Goal: Task Accomplishment & Management: Use online tool/utility

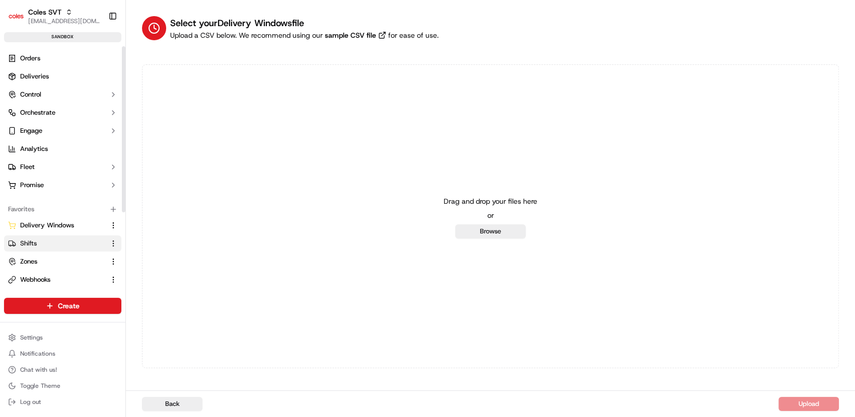
click at [64, 240] on link "Shifts" at bounding box center [56, 243] width 97 height 9
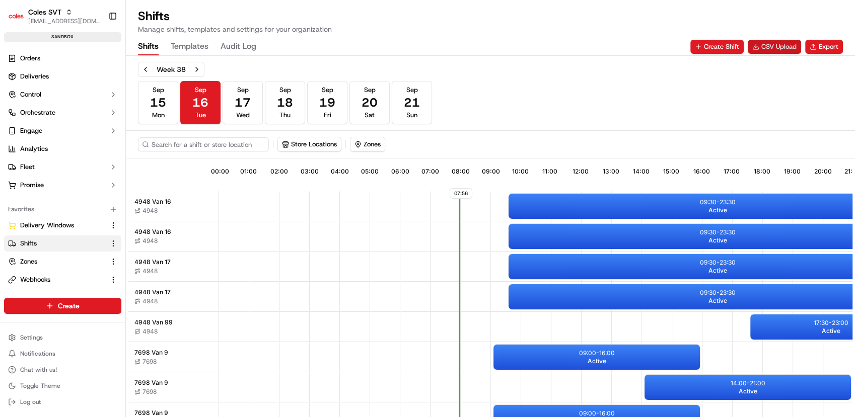
click at [769, 45] on button "CSV Upload" at bounding box center [773, 47] width 53 height 14
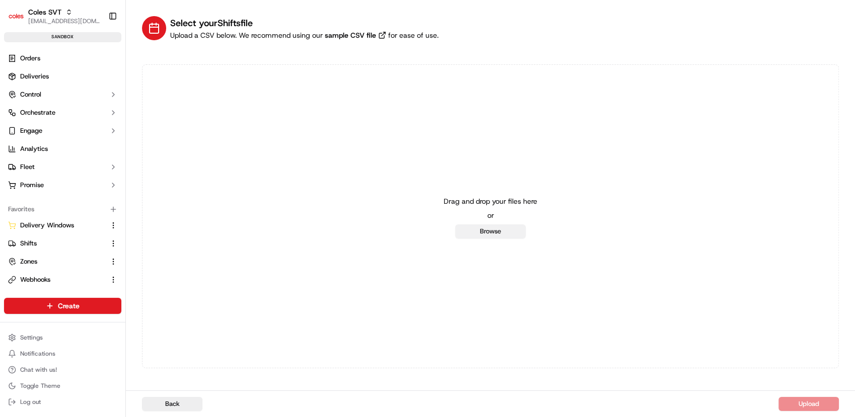
click at [487, 235] on button "Browse" at bounding box center [490, 231] width 70 height 14
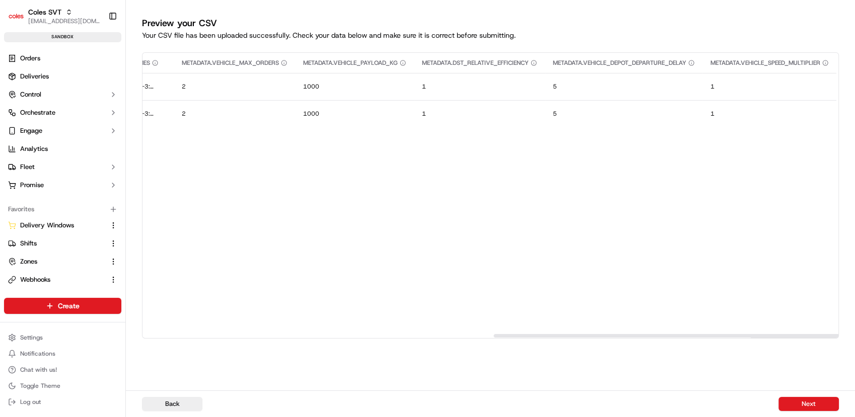
scroll to position [0, 710]
click at [807, 398] on div "Back Next" at bounding box center [490, 404] width 729 height 27
click at [807, 400] on button "Next" at bounding box center [808, 404] width 60 height 14
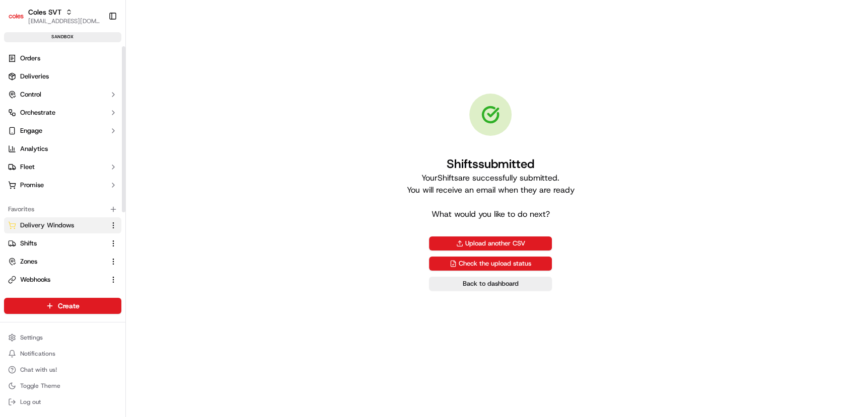
click at [71, 227] on span "Delivery Windows" at bounding box center [47, 225] width 54 height 9
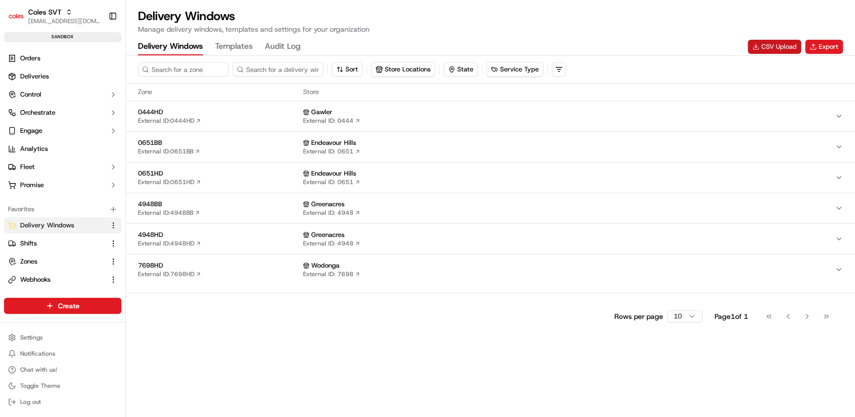
click at [791, 47] on button "CSV Upload" at bounding box center [773, 47] width 53 height 14
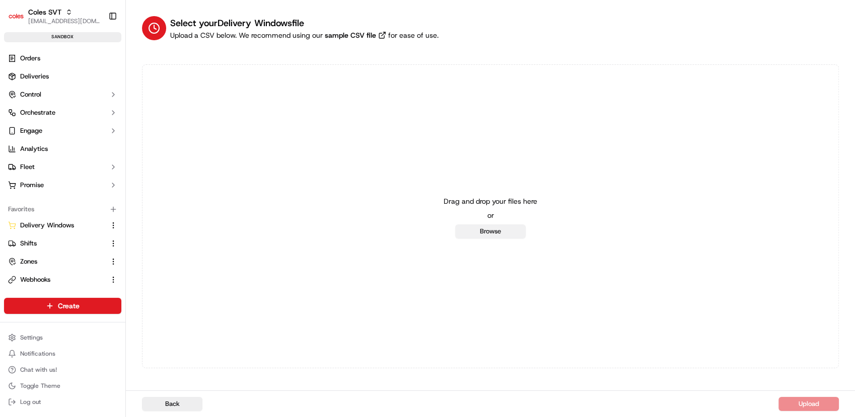
click at [477, 229] on button "Browse" at bounding box center [490, 231] width 70 height 14
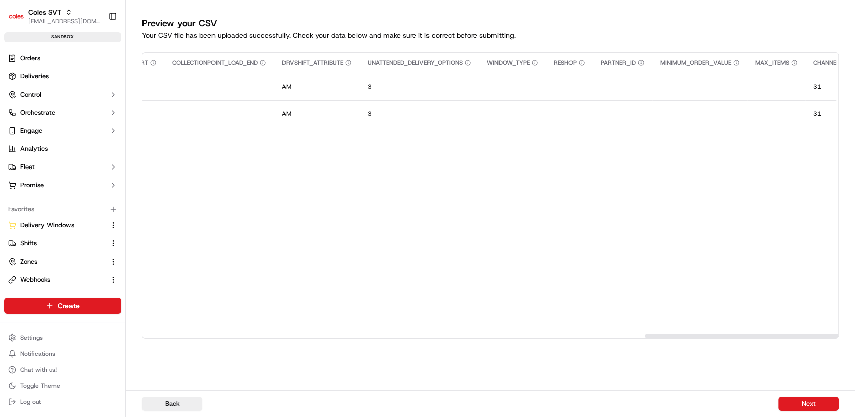
scroll to position [0, 2042]
click at [806, 403] on button "Next" at bounding box center [808, 404] width 60 height 14
